Goal: Information Seeking & Learning: Check status

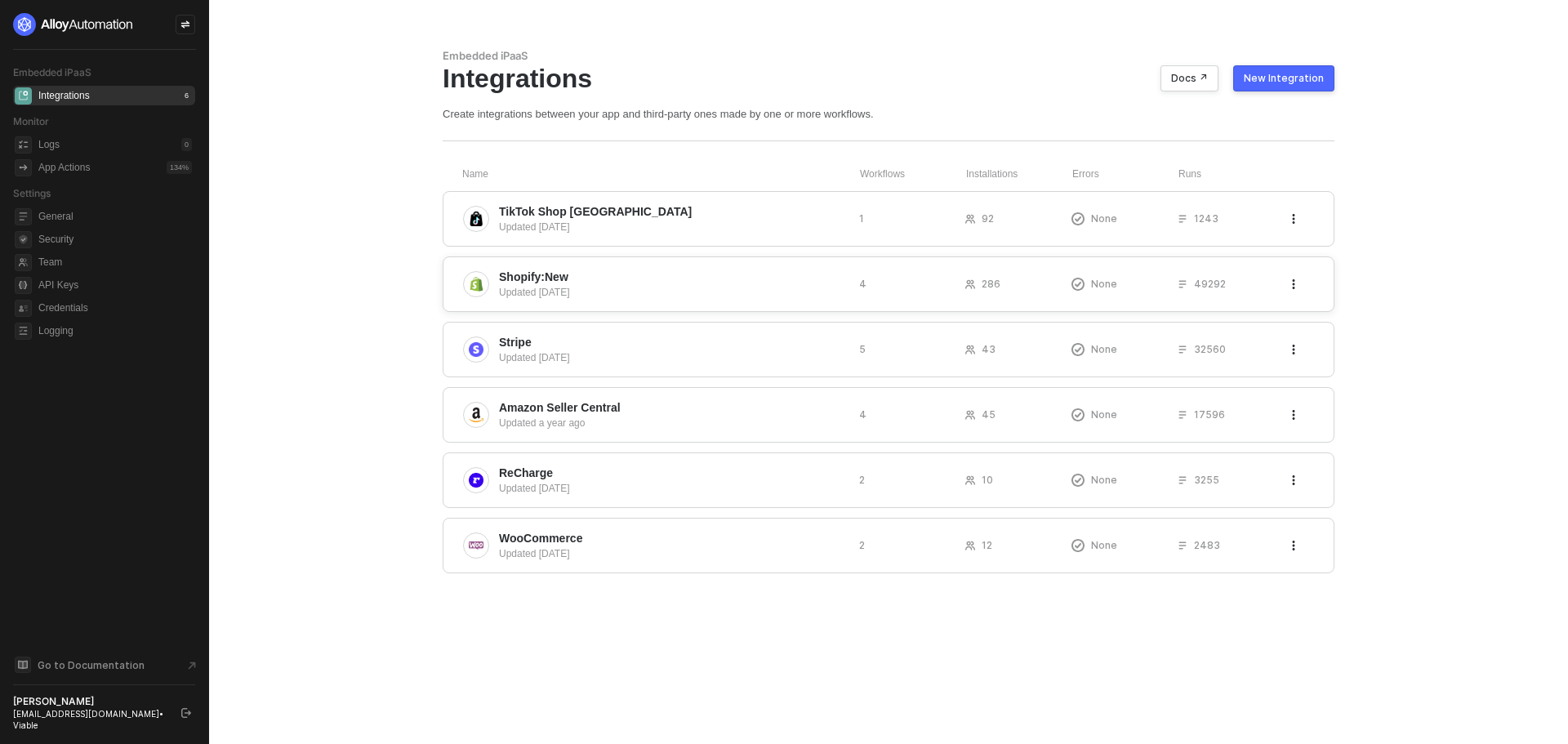
click at [545, 278] on span "Shopify:New" at bounding box center [534, 276] width 69 height 16
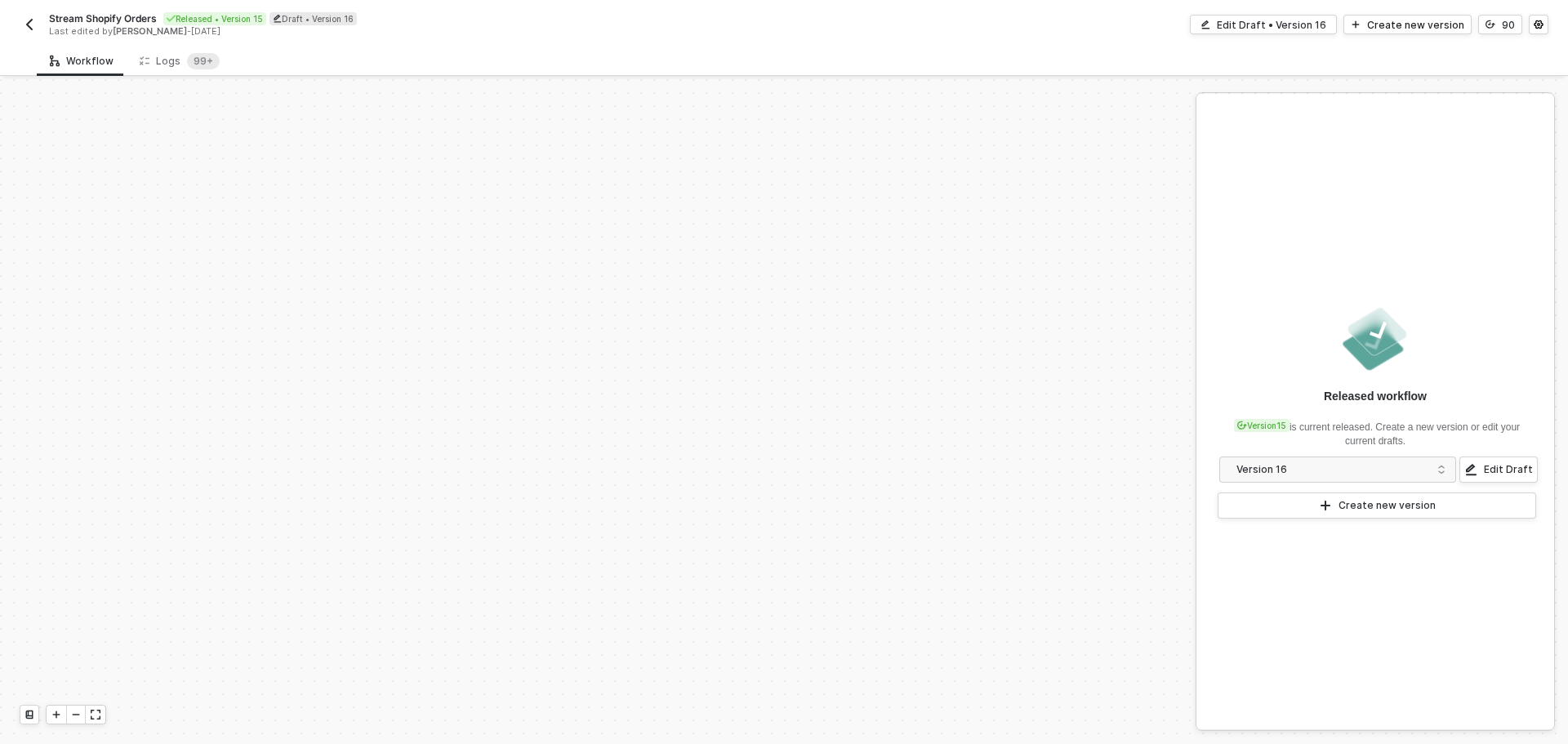
scroll to position [697, 0]
click at [205, 64] on sup "99+" at bounding box center [203, 61] width 33 height 16
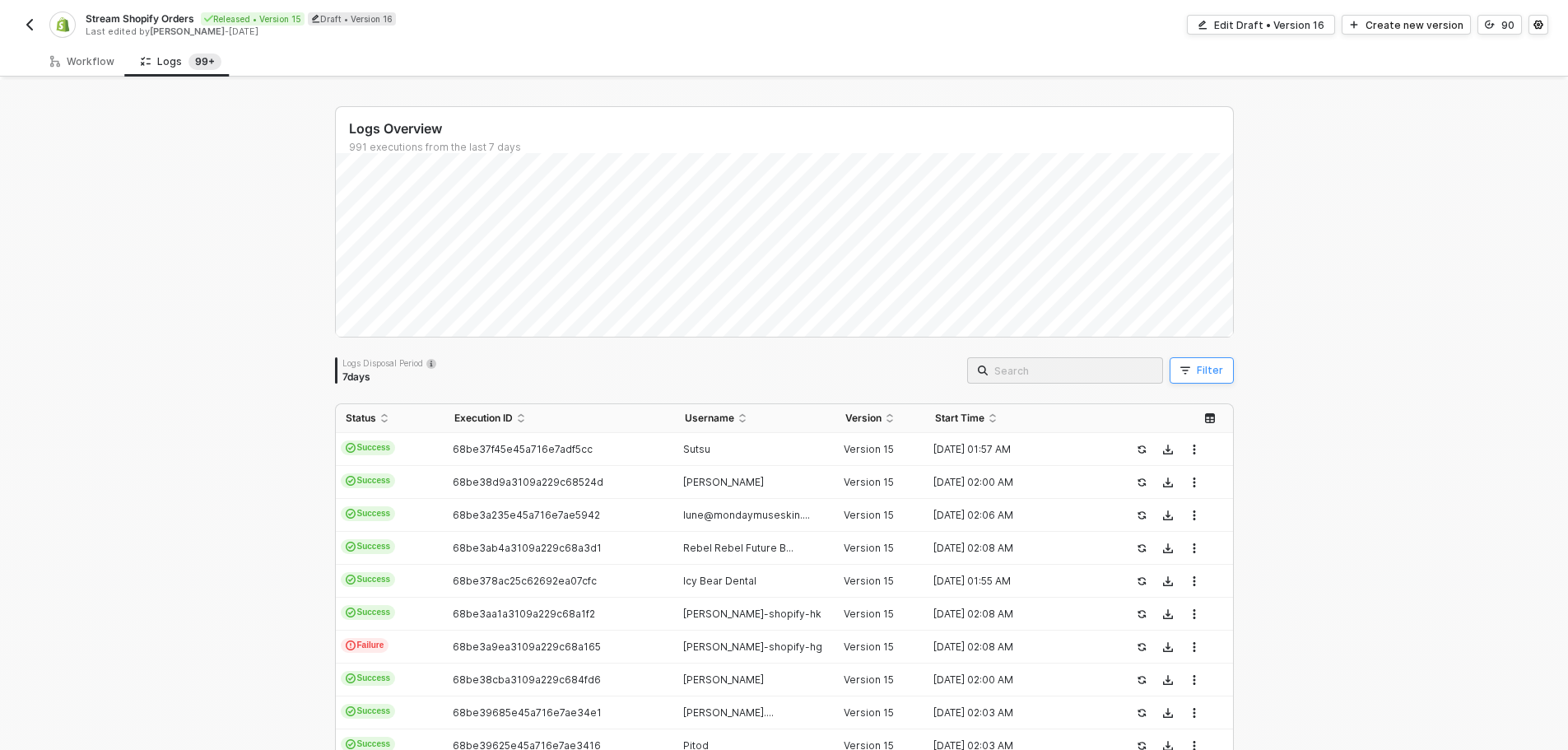
click at [1207, 362] on button "Filter" at bounding box center [1201, 370] width 64 height 26
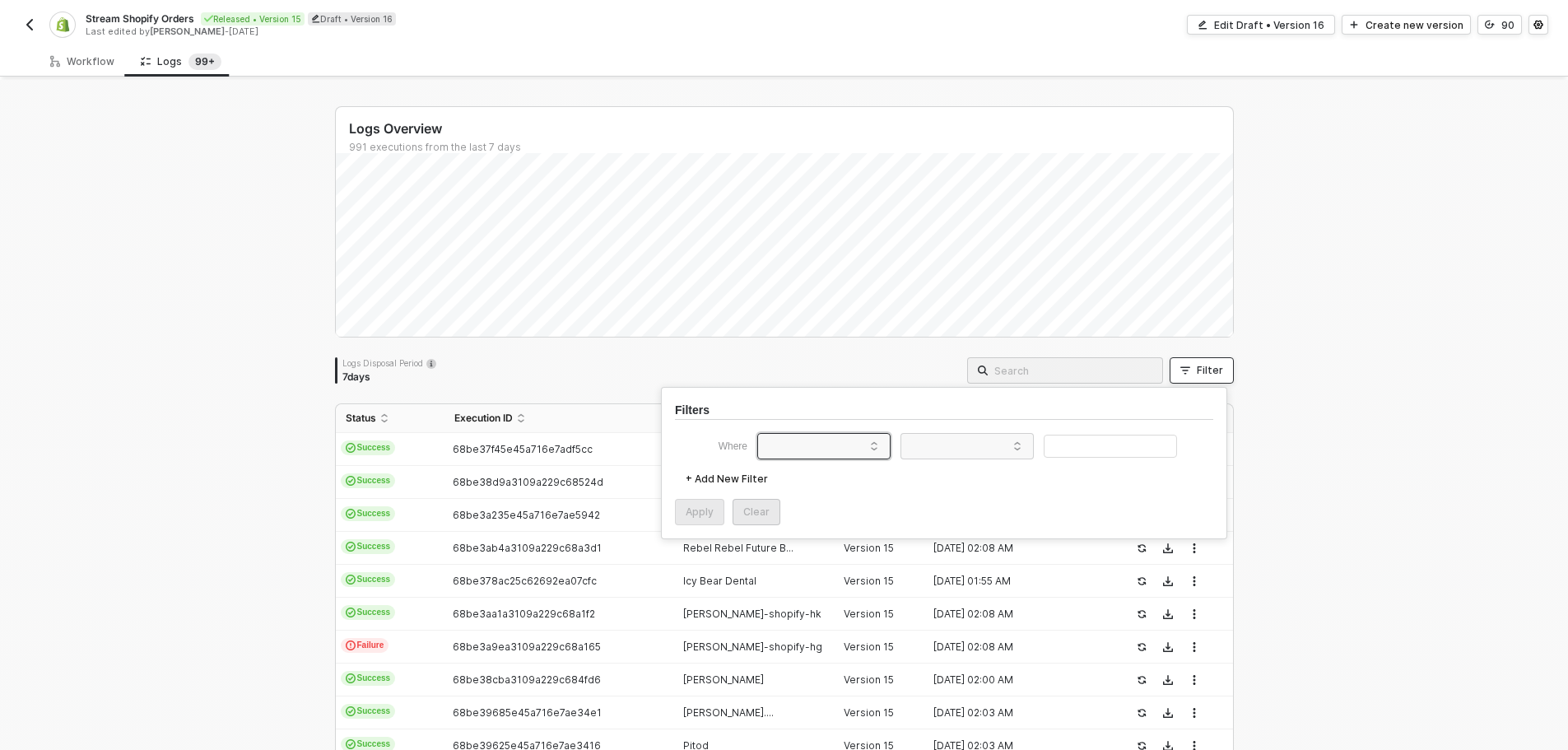
click at [820, 440] on span at bounding box center [827, 445] width 125 height 24
click at [830, 588] on div "User ID" at bounding box center [824, 597] width 118 height 26
click at [946, 452] on span at bounding box center [970, 445] width 125 height 24
click at [956, 482] on div "Equals" at bounding box center [967, 477] width 118 height 26
click at [1086, 444] on input "text" at bounding box center [1110, 446] width 134 height 24
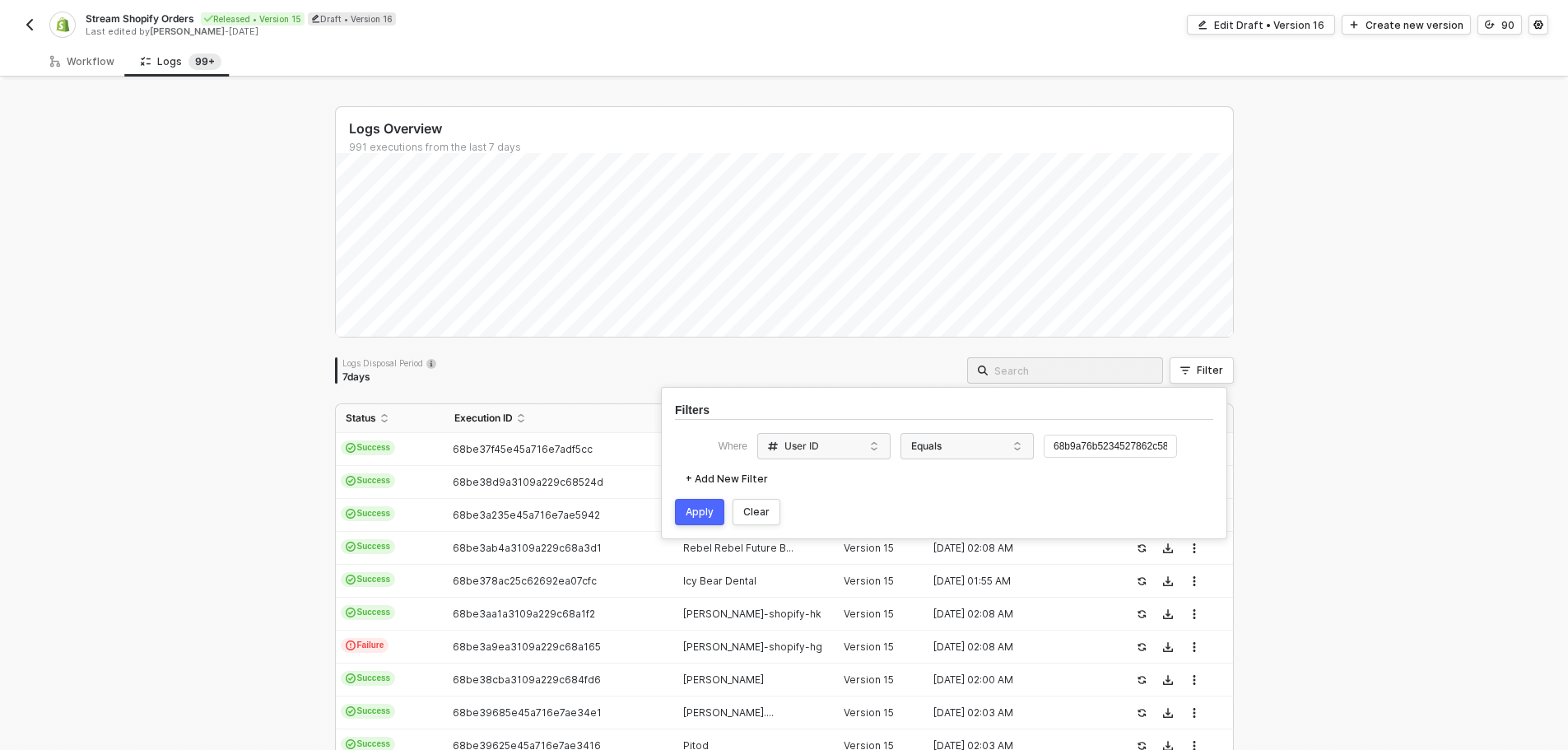
click at [697, 507] on div "Apply" at bounding box center [699, 512] width 28 height 14
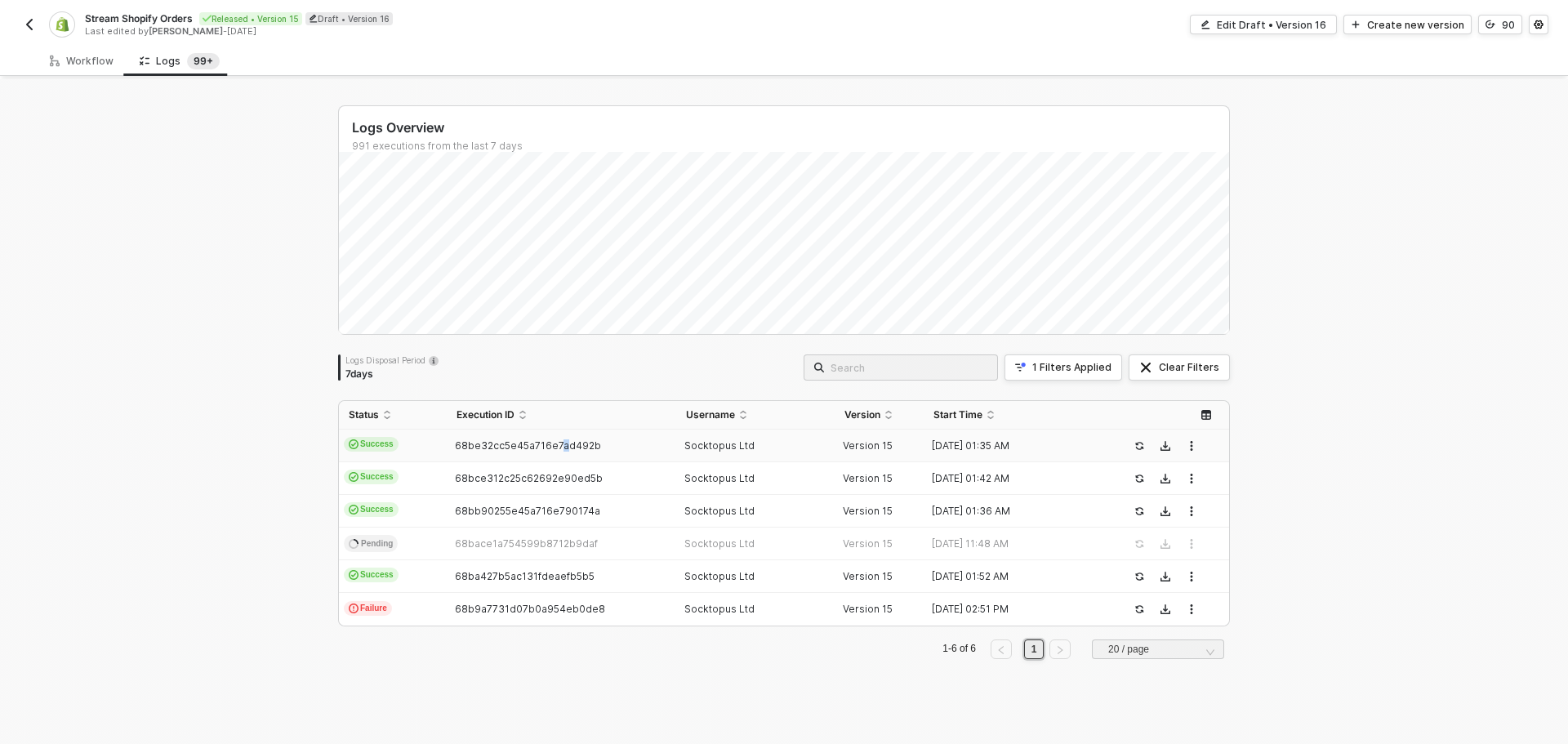
click at [555, 447] on span "68be32cc5e45a716e7ad492b" at bounding box center [528, 446] width 146 height 13
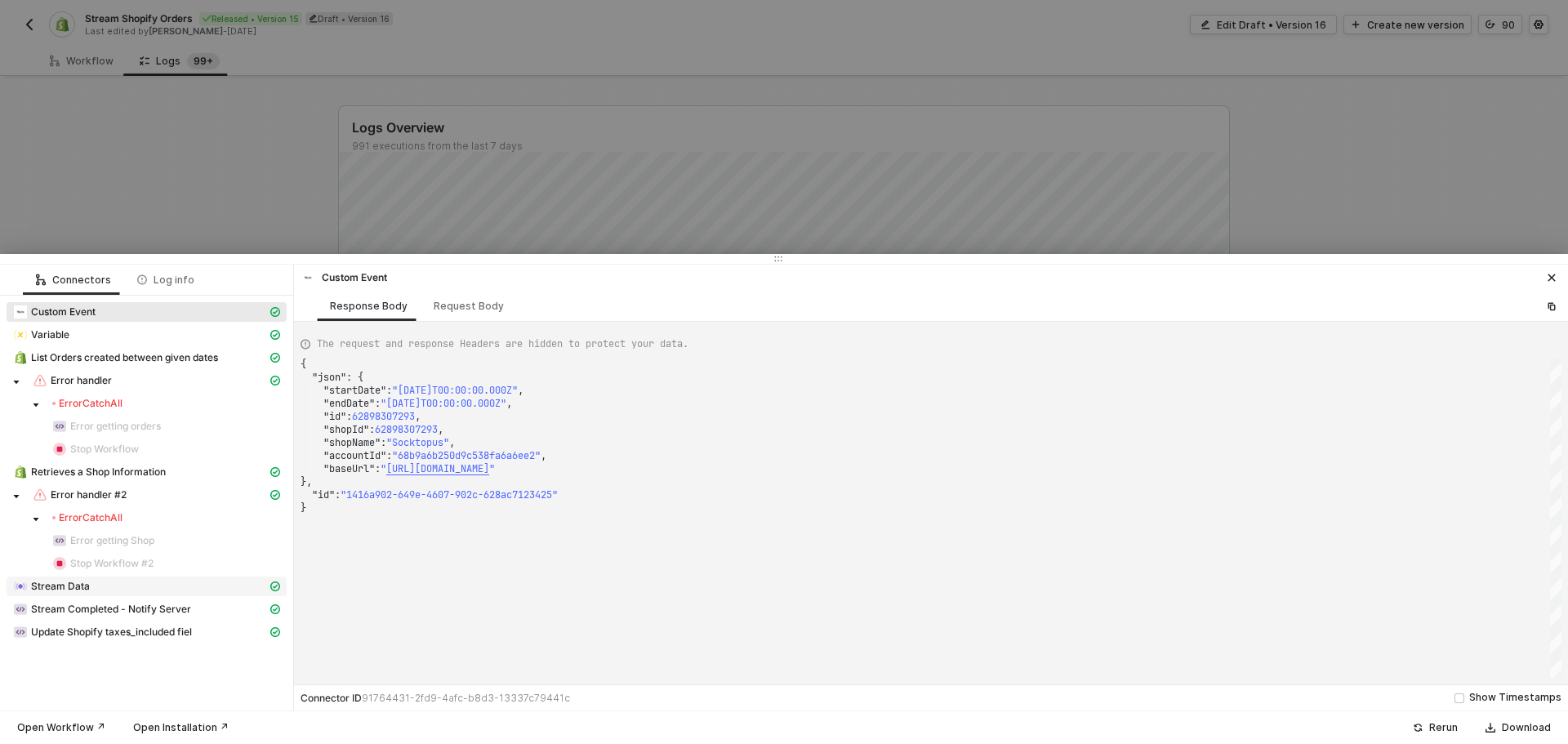
click at [96, 592] on div "Stream Data" at bounding box center [140, 586] width 254 height 14
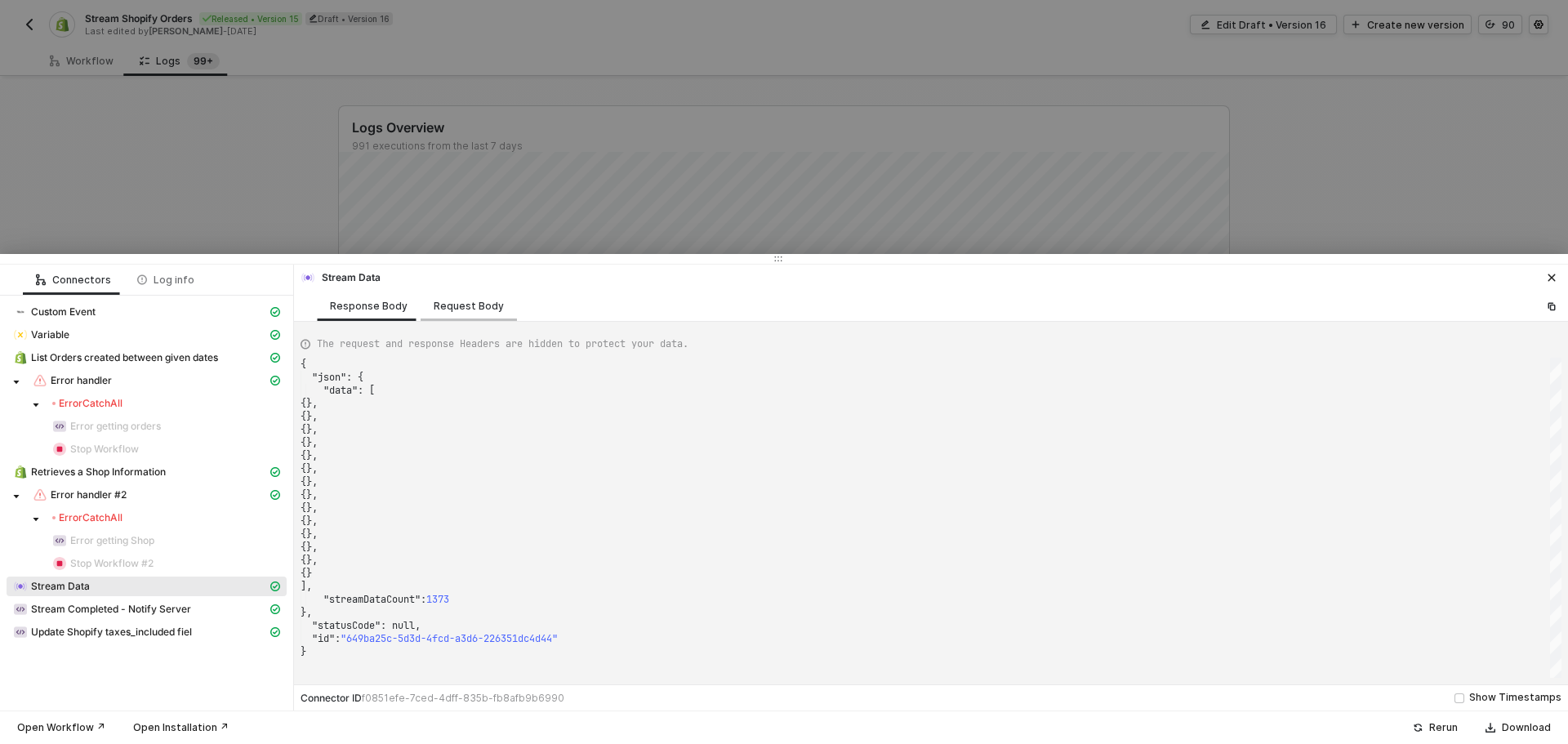
click at [464, 305] on div "Request Body" at bounding box center [468, 307] width 70 height 13
type textarea "{ "blockToStream": "$block[\"20b95469-0bfc-4039-a31c-83bbad70d9ae\"].data", "ch…"
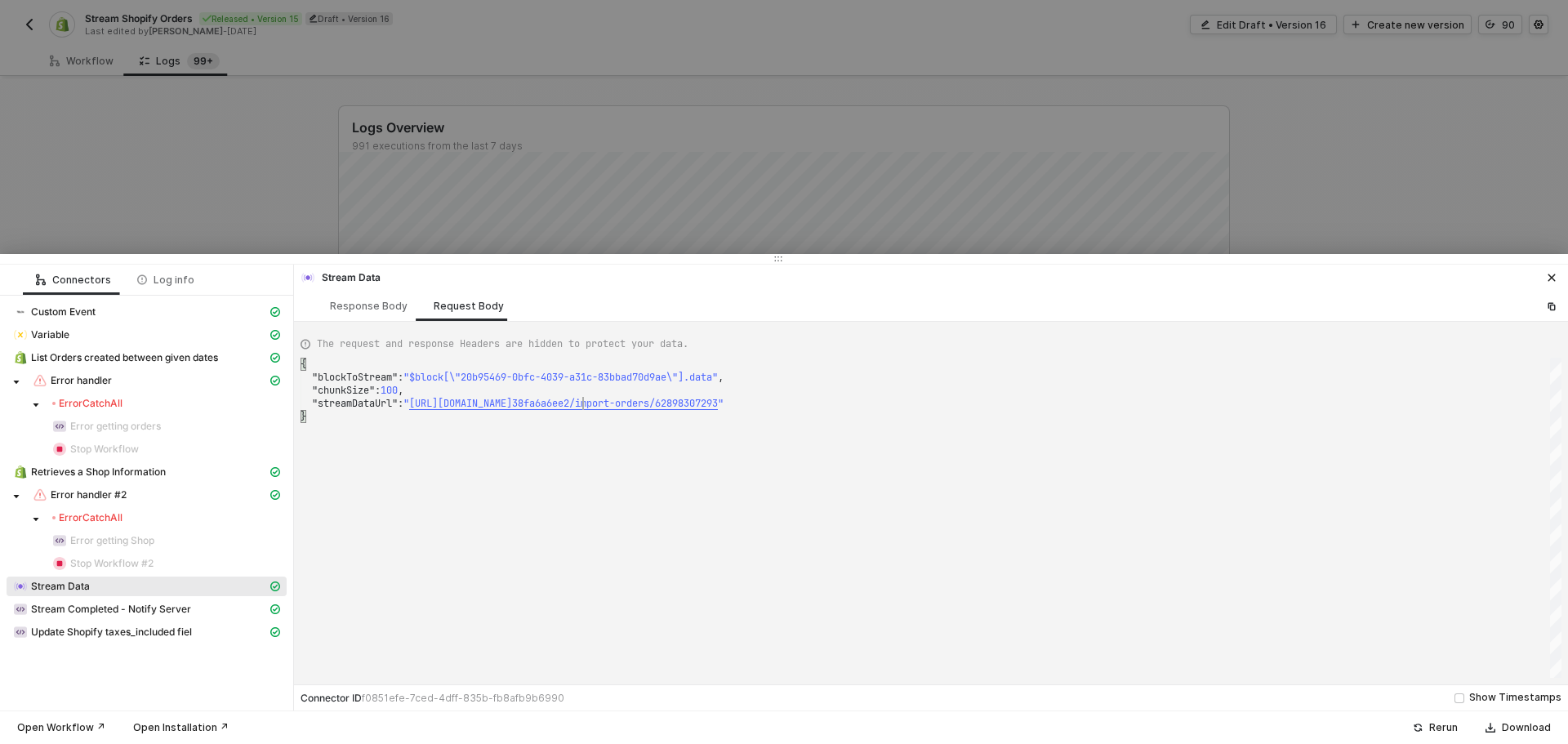
scroll to position [0, 5]
drag, startPoint x: 581, startPoint y: 403, endPoint x: 923, endPoint y: 404, distance: 342.0
click at [170, 276] on div "Log info" at bounding box center [165, 280] width 57 height 13
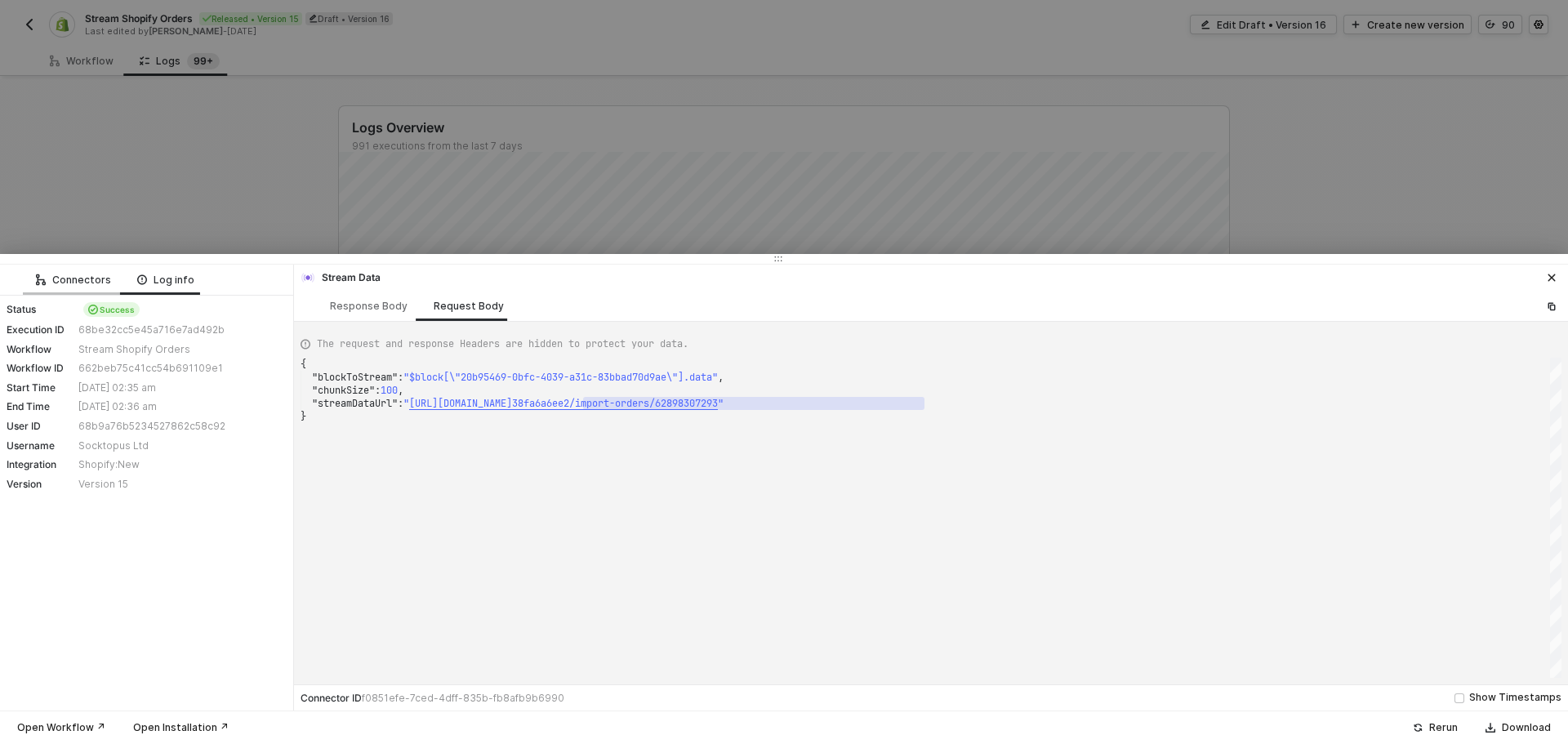
click at [89, 273] on div "Connectors" at bounding box center [73, 280] width 75 height 13
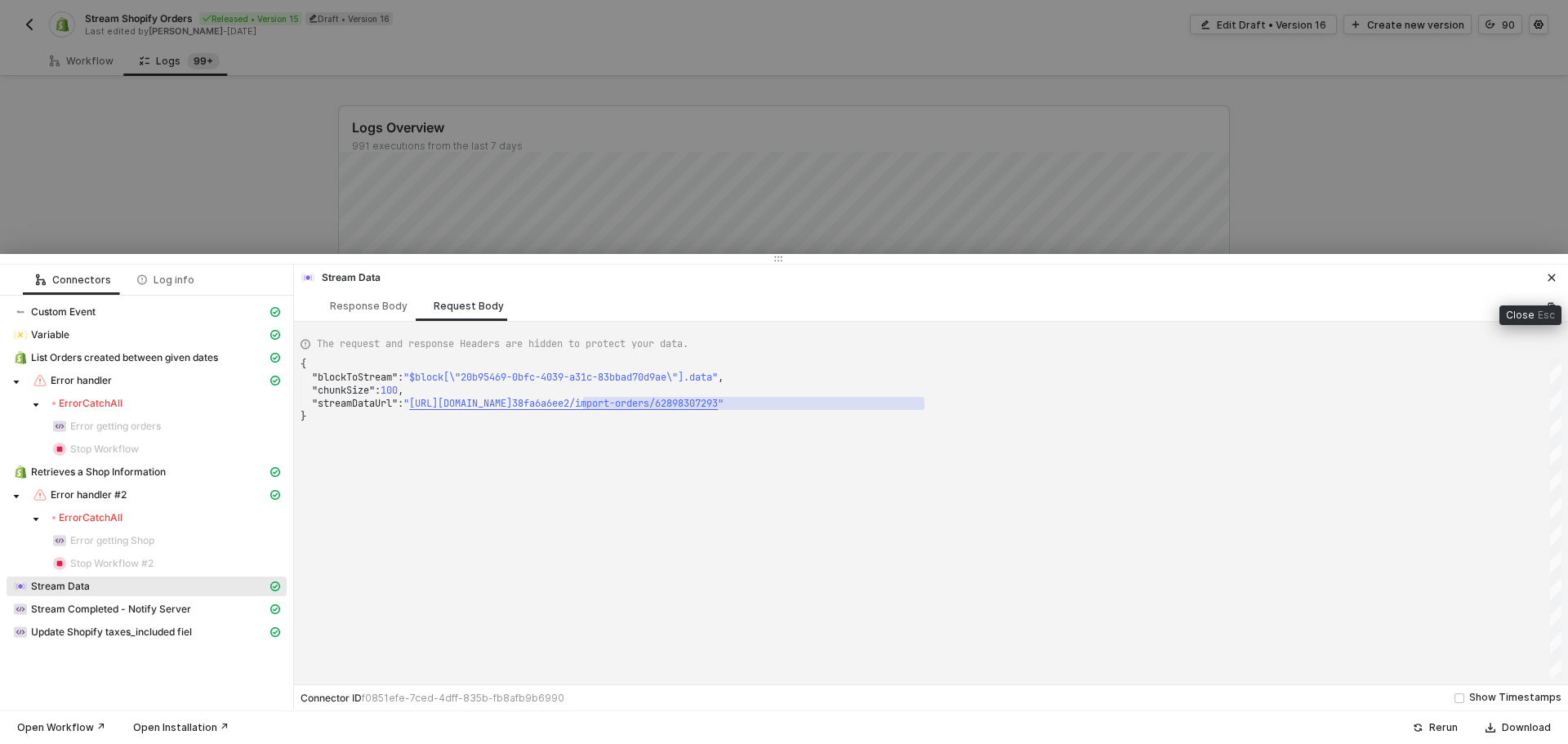
click at [1547, 281] on icon "icon-close" at bounding box center [1552, 277] width 10 height 10
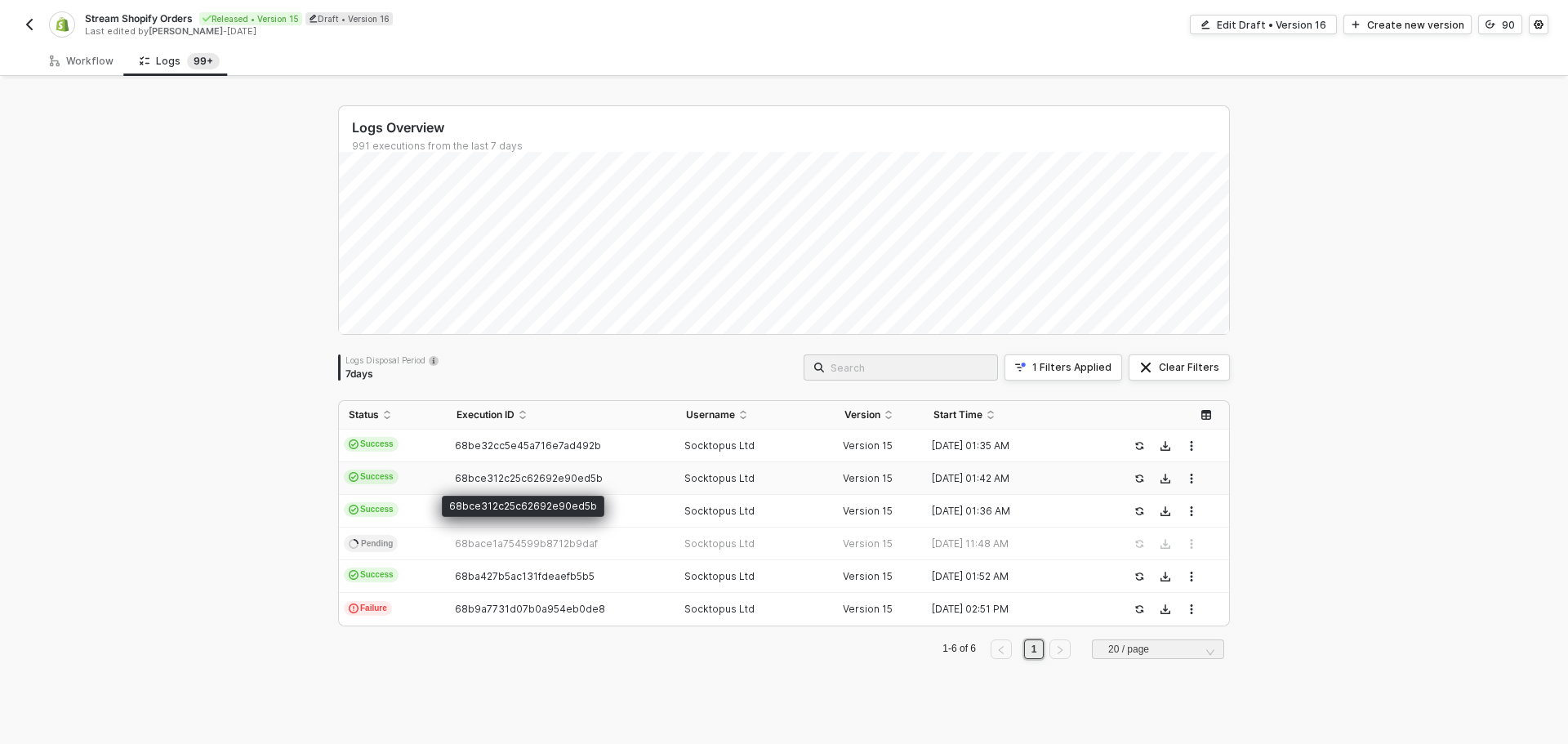
click at [502, 475] on span "68bce312c25c62692e90ed5b" at bounding box center [529, 478] width 148 height 13
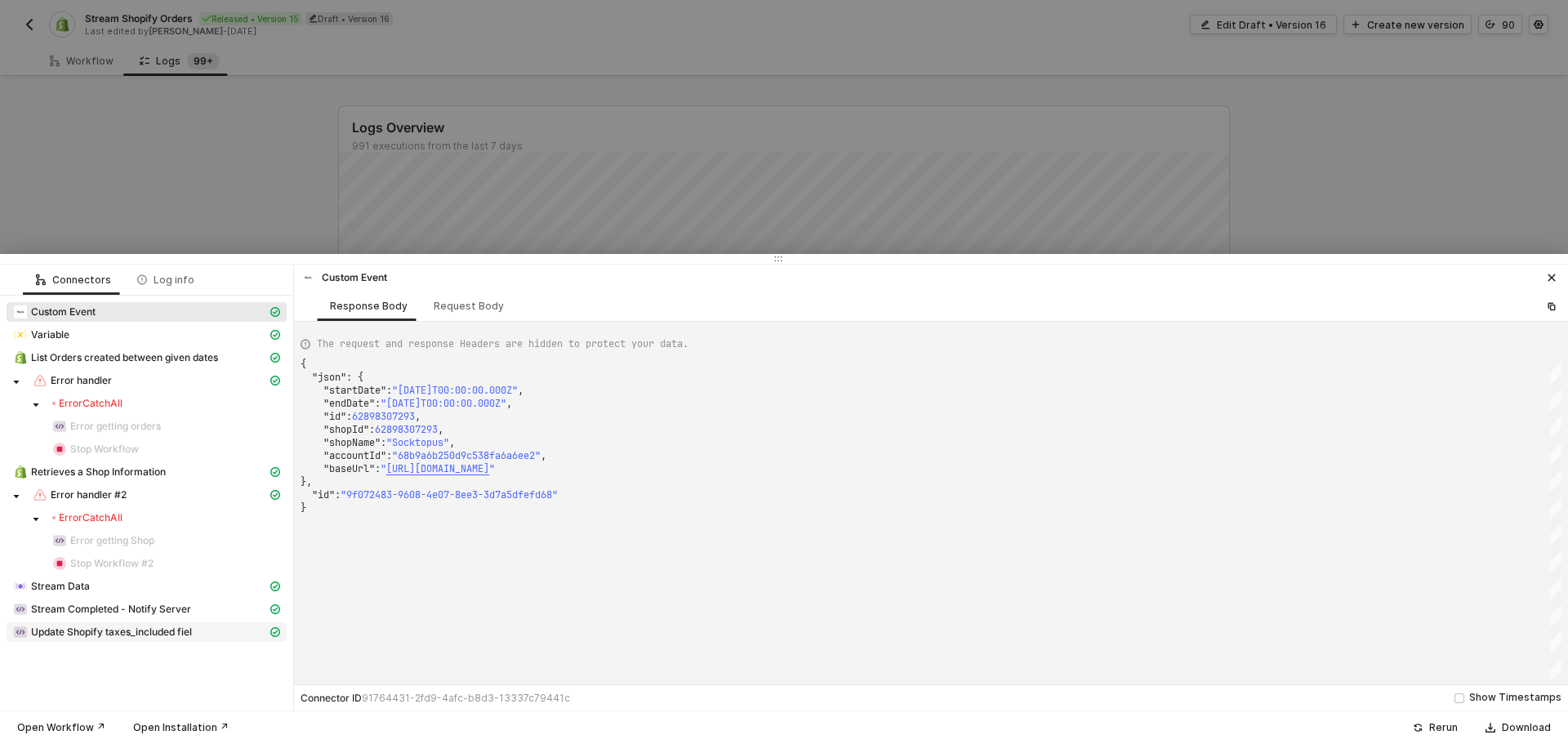
click at [179, 629] on span "Update Shopify taxes_included fiel" at bounding box center [111, 632] width 161 height 13
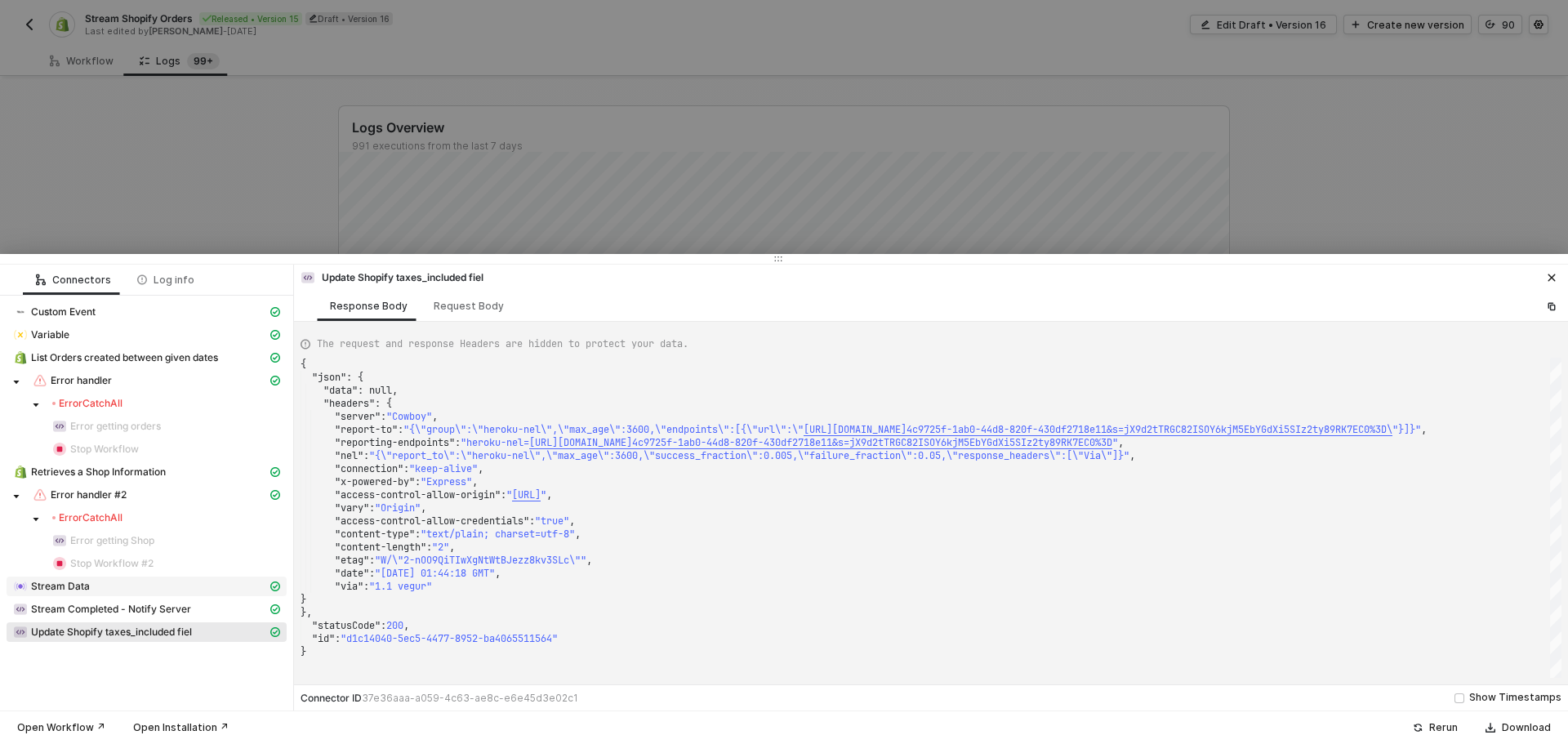
click at [169, 586] on div "Stream Data" at bounding box center [140, 586] width 254 height 14
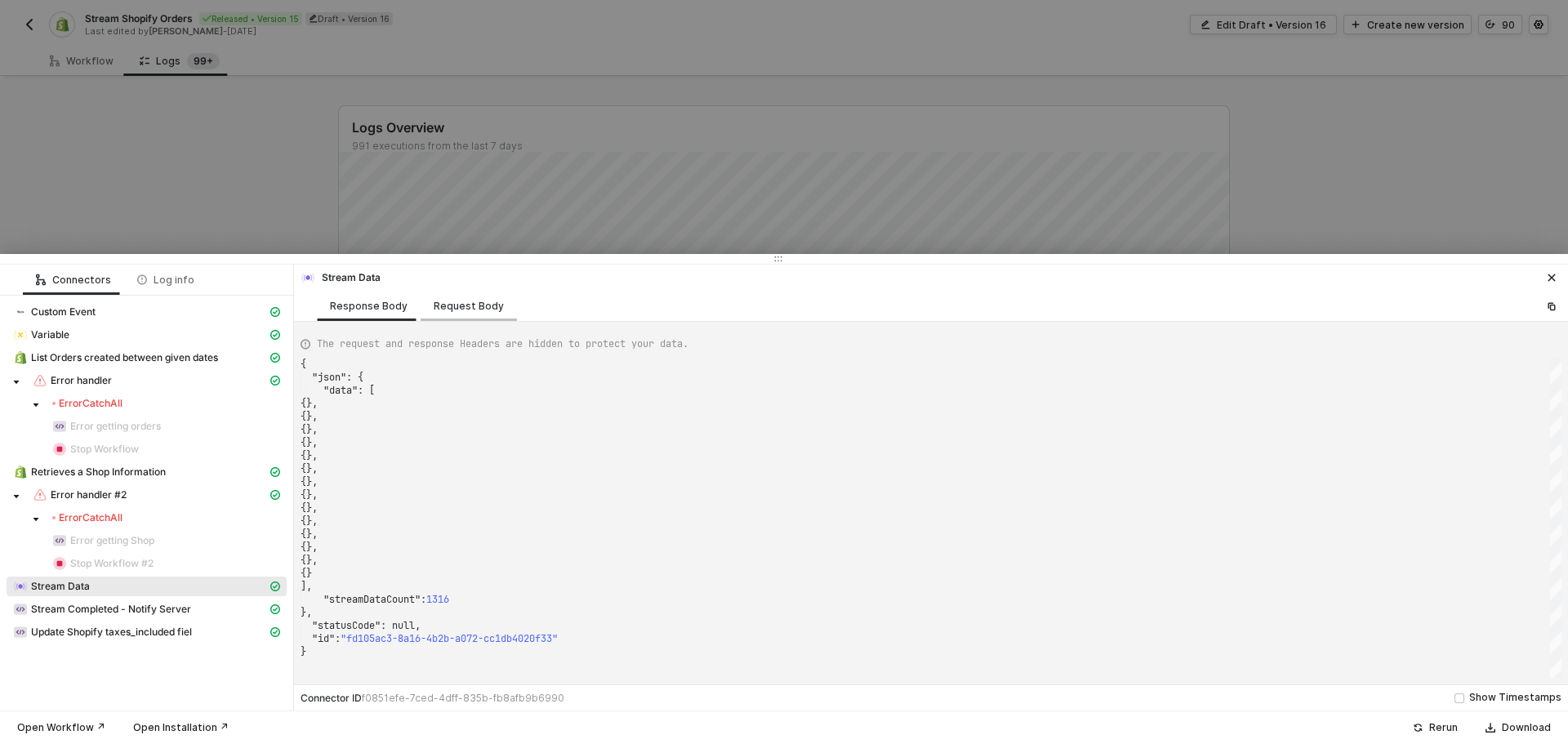
click at [491, 302] on div "Request Body" at bounding box center [468, 307] width 70 height 13
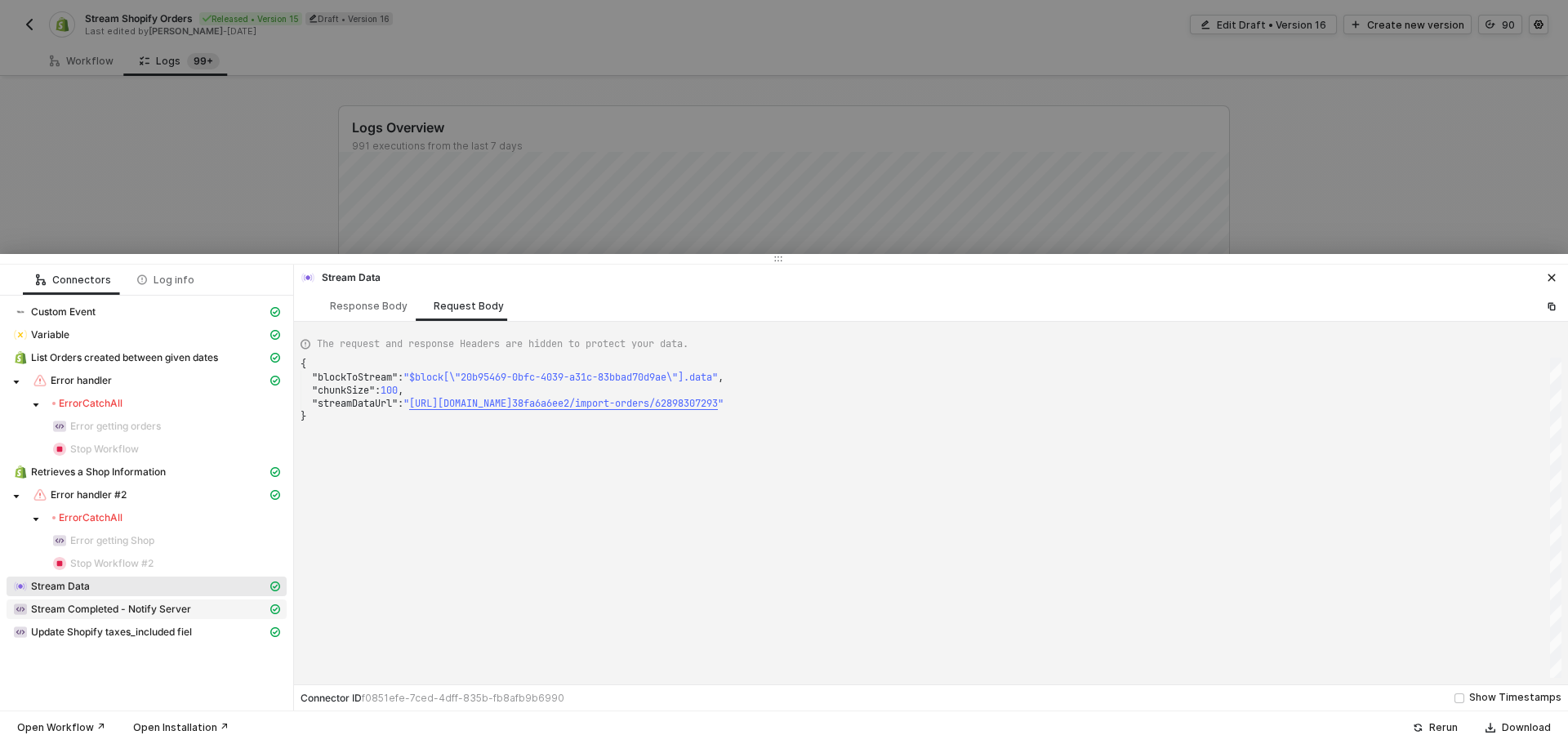
click at [100, 613] on span "Stream Completed - Notify Server" at bounding box center [111, 609] width 160 height 13
type textarea "{ "json": { "data": null, "headers": { "server": "Cowboy", "report-to": "{\"gro…"
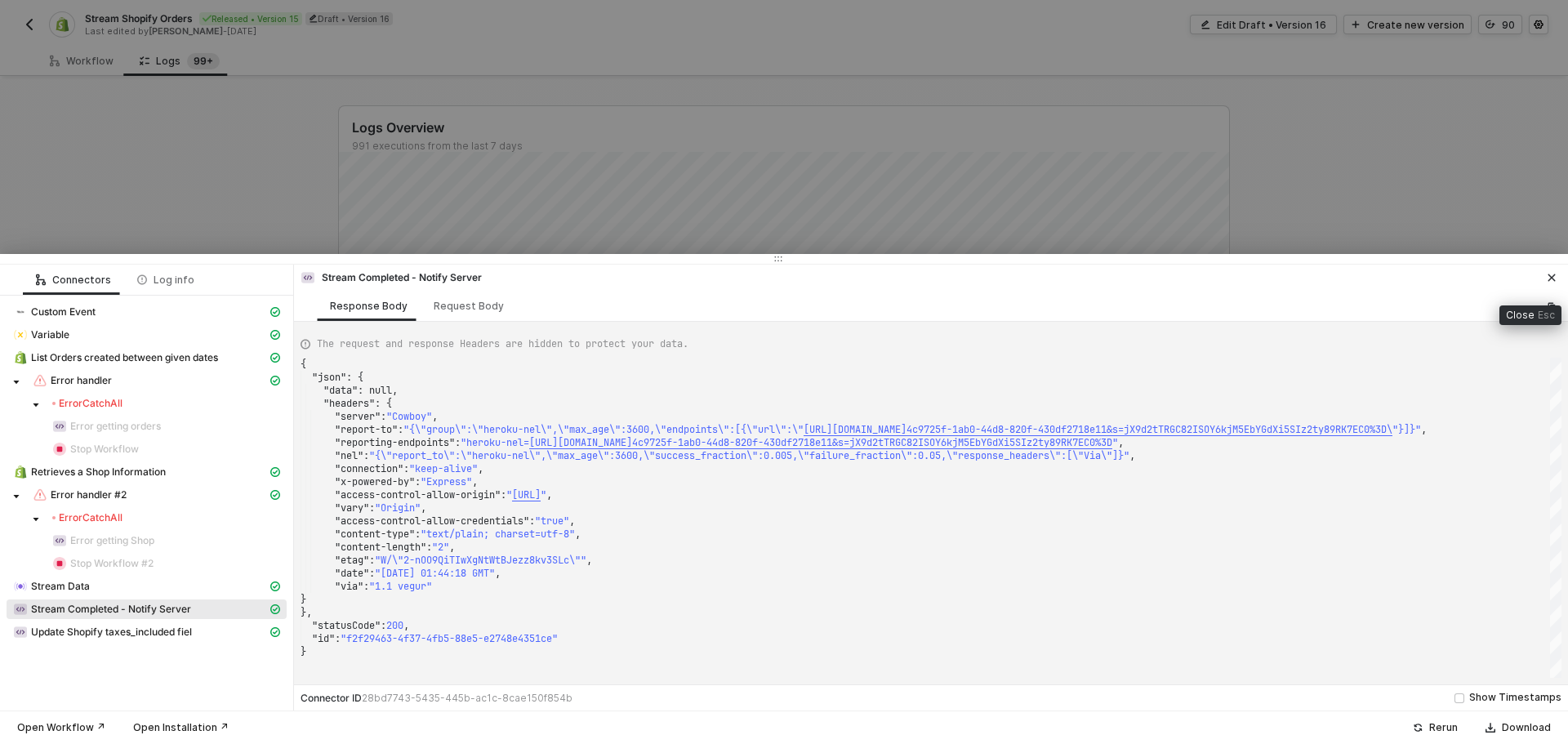
click at [1541, 277] on button "button" at bounding box center [1551, 277] width 19 height 19
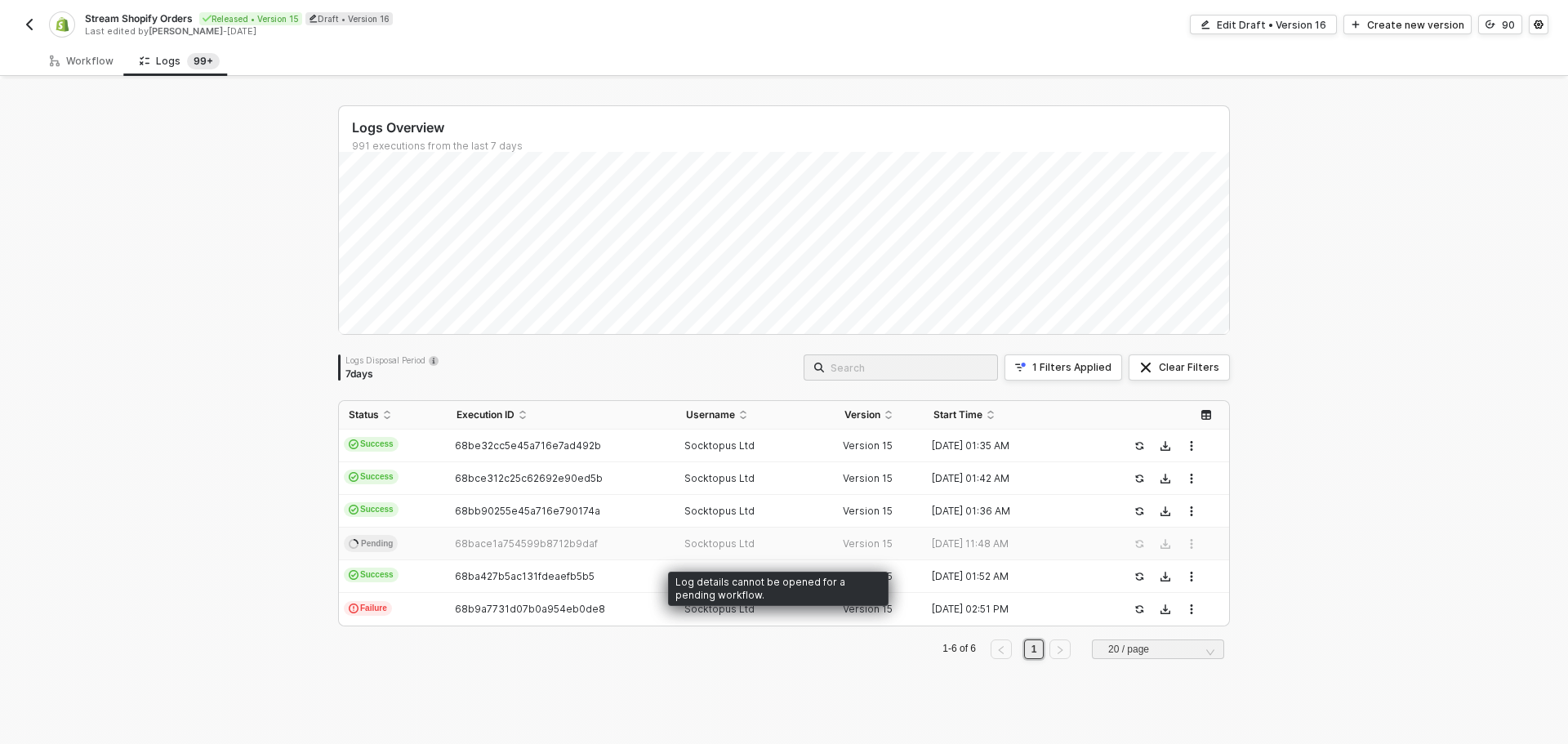
click at [542, 549] on span "68bace1a754599b8712b9daf" at bounding box center [526, 543] width 143 height 13
drag, startPoint x: 601, startPoint y: 543, endPoint x: 444, endPoint y: 547, distance: 157.1
click at [446, 547] on div "68bace1a754599b8712b9daf" at bounding box center [554, 544] width 215 height 13
copy span "68bace1a754599b8712b9daf"
